Goal: Task Accomplishment & Management: Use online tool/utility

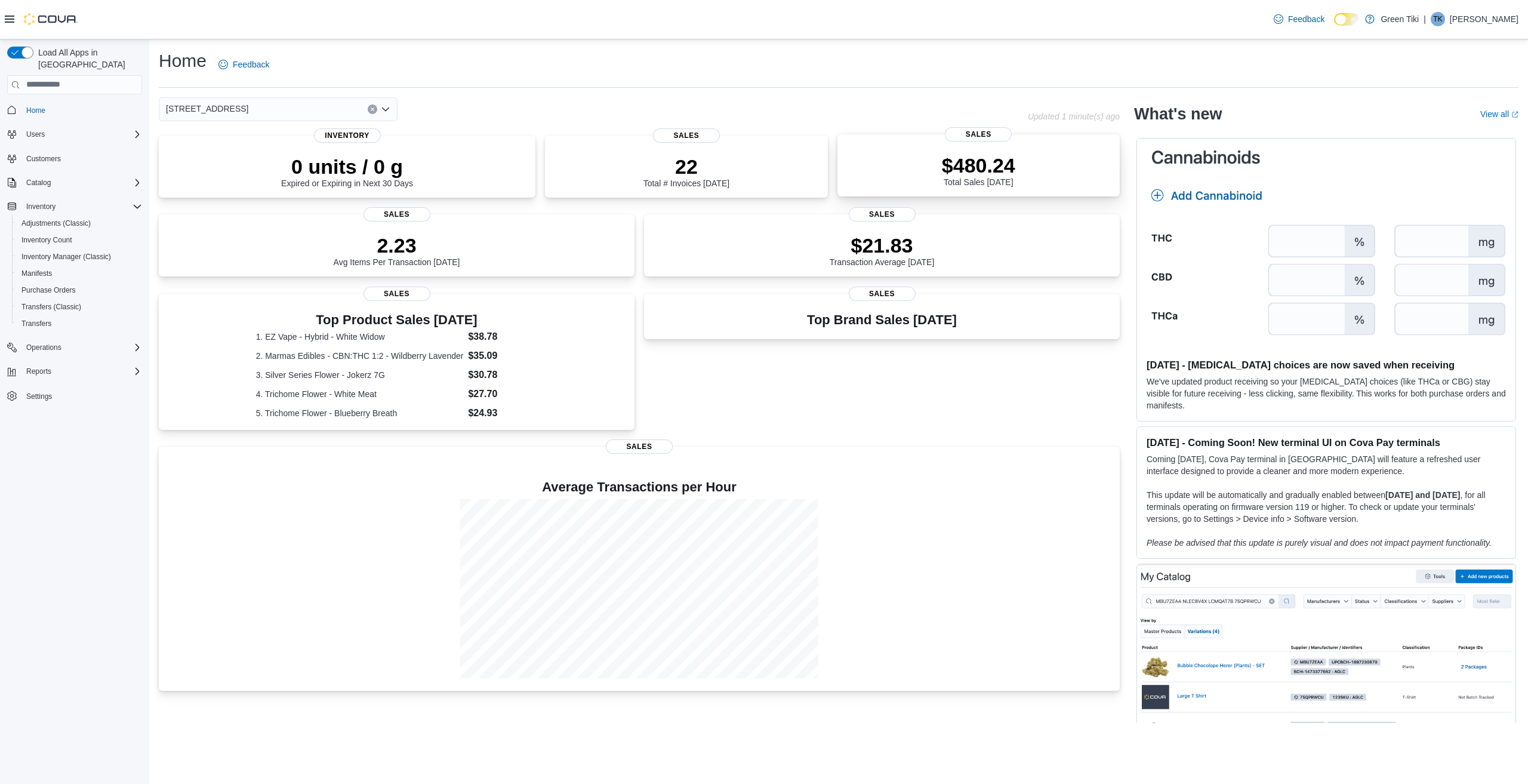
click at [1019, 178] on div "$480.24 Total Sales [DATE]" at bounding box center [979, 167] width 263 height 38
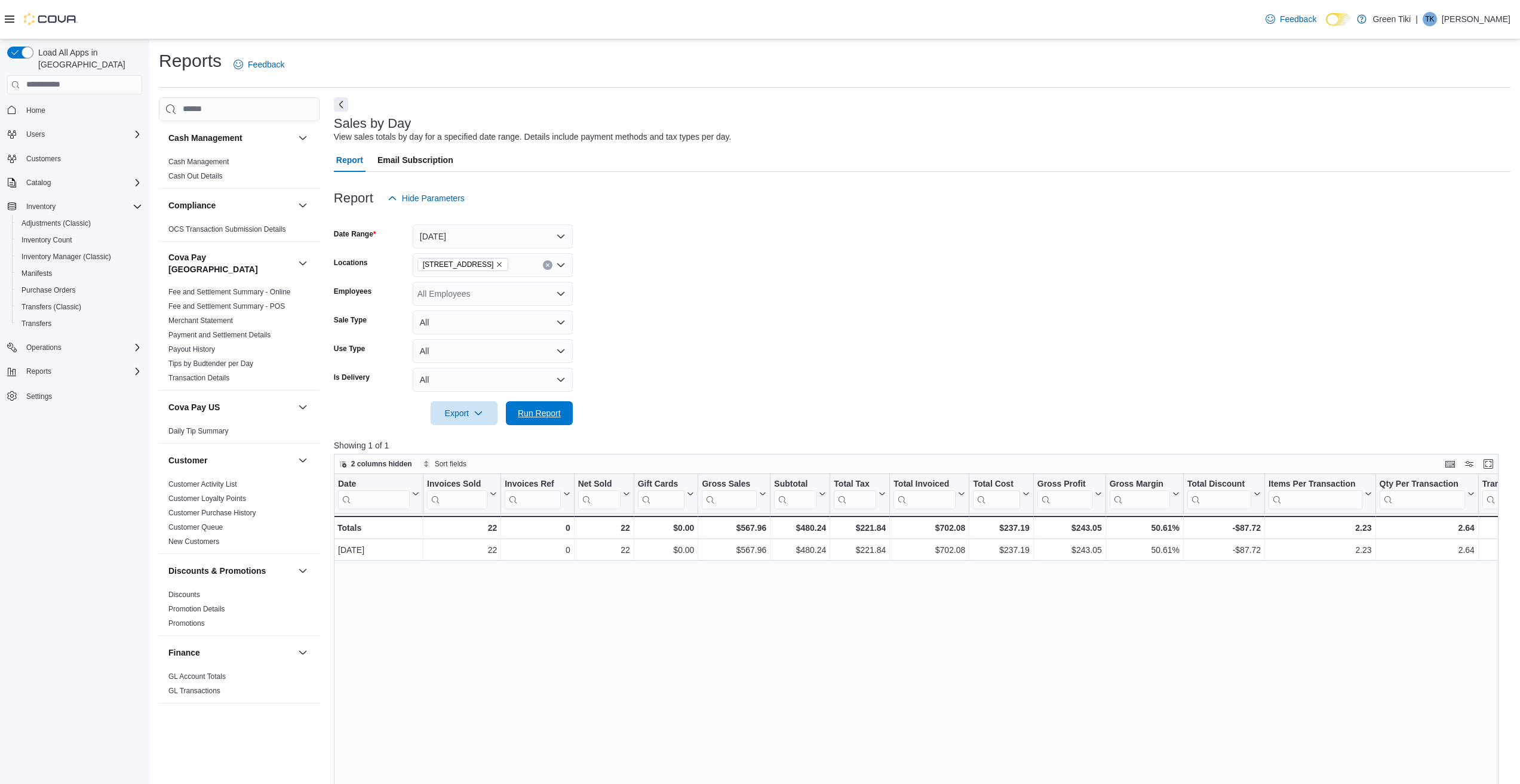
drag, startPoint x: 563, startPoint y: 413, endPoint x: 885, endPoint y: 371, distance: 324.7
click at [562, 413] on span "Run Report" at bounding box center [539, 413] width 53 height 24
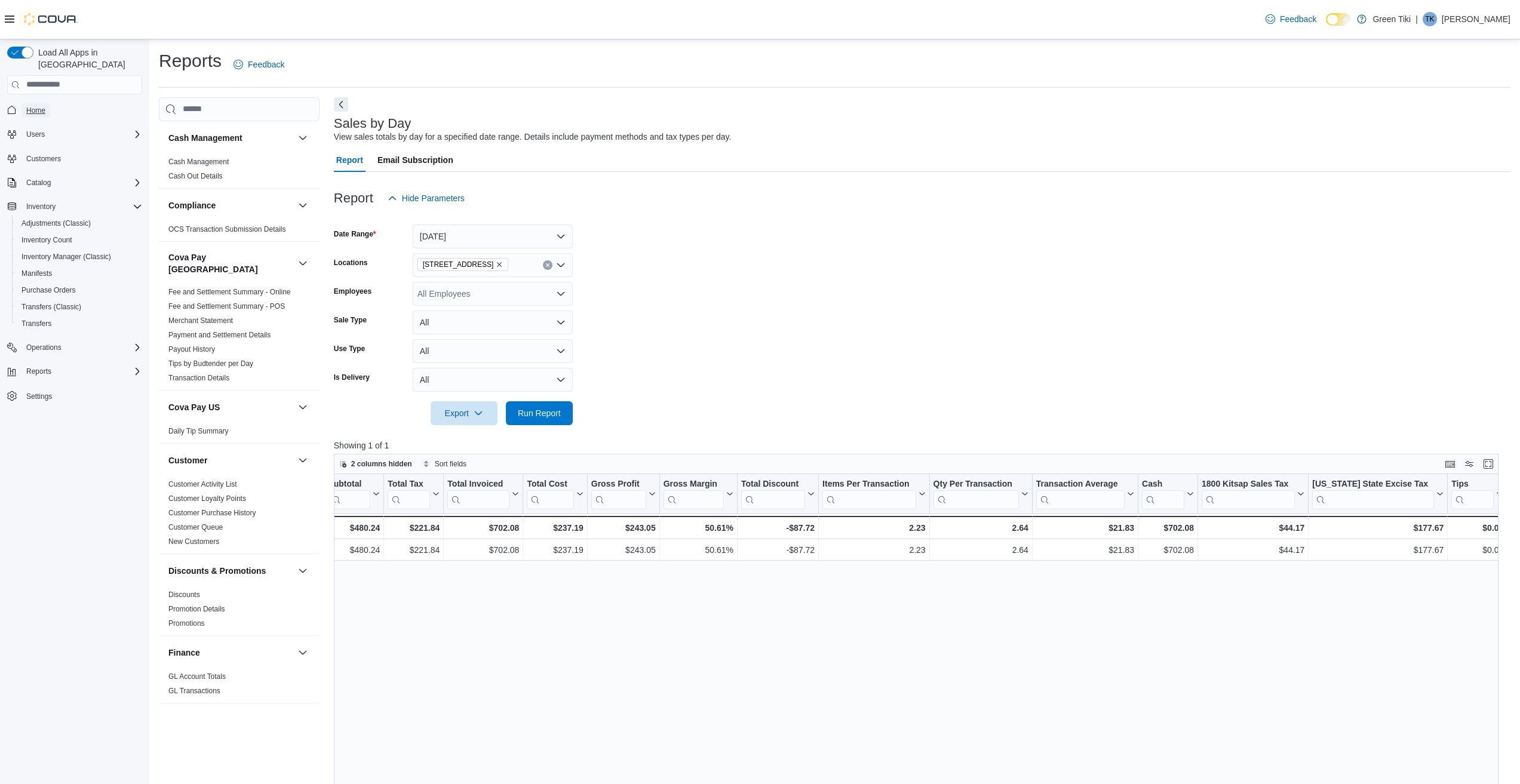
click at [33, 106] on span "Home" at bounding box center [36, 110] width 19 height 9
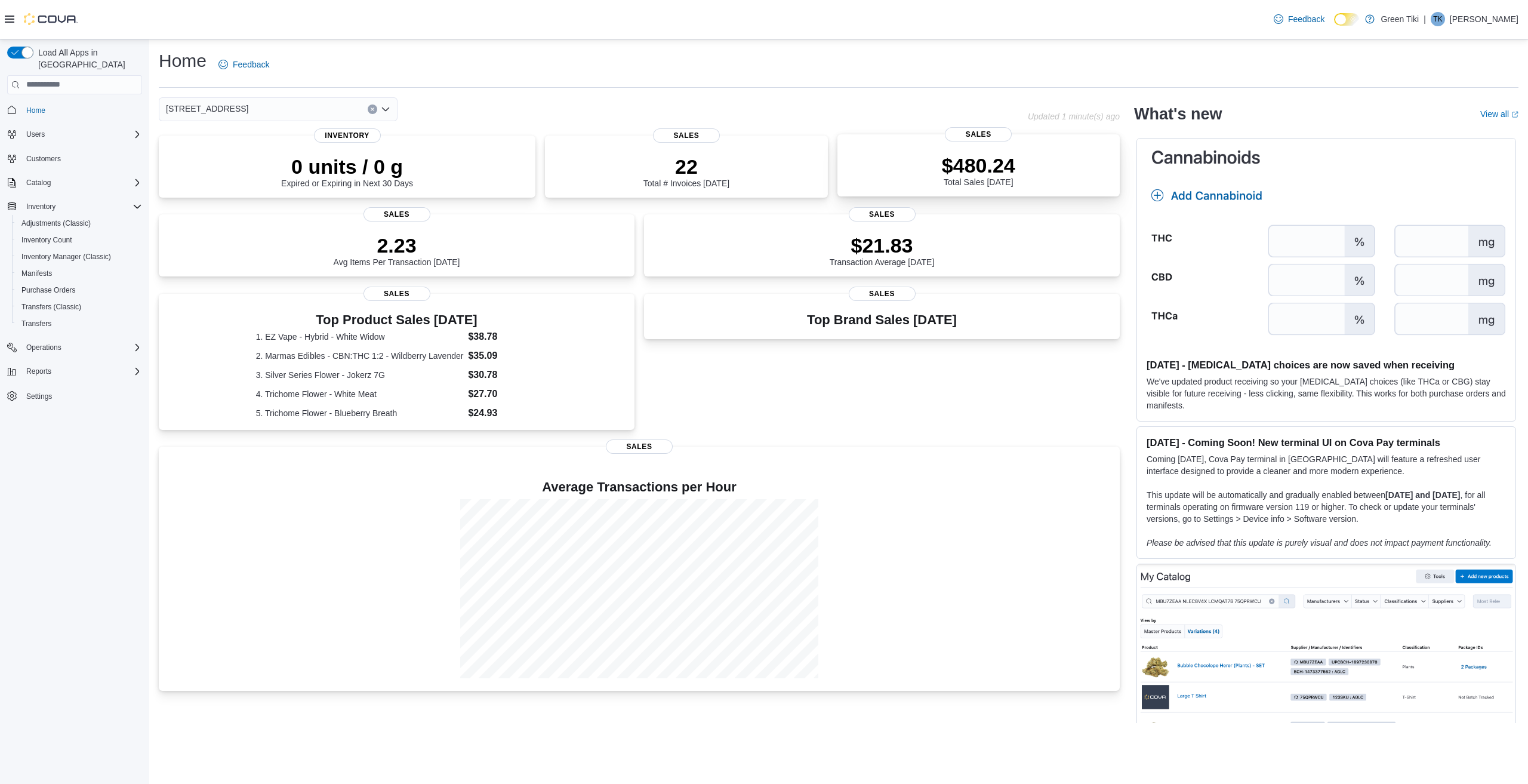
click at [962, 155] on p "$480.24" at bounding box center [978, 165] width 73 height 24
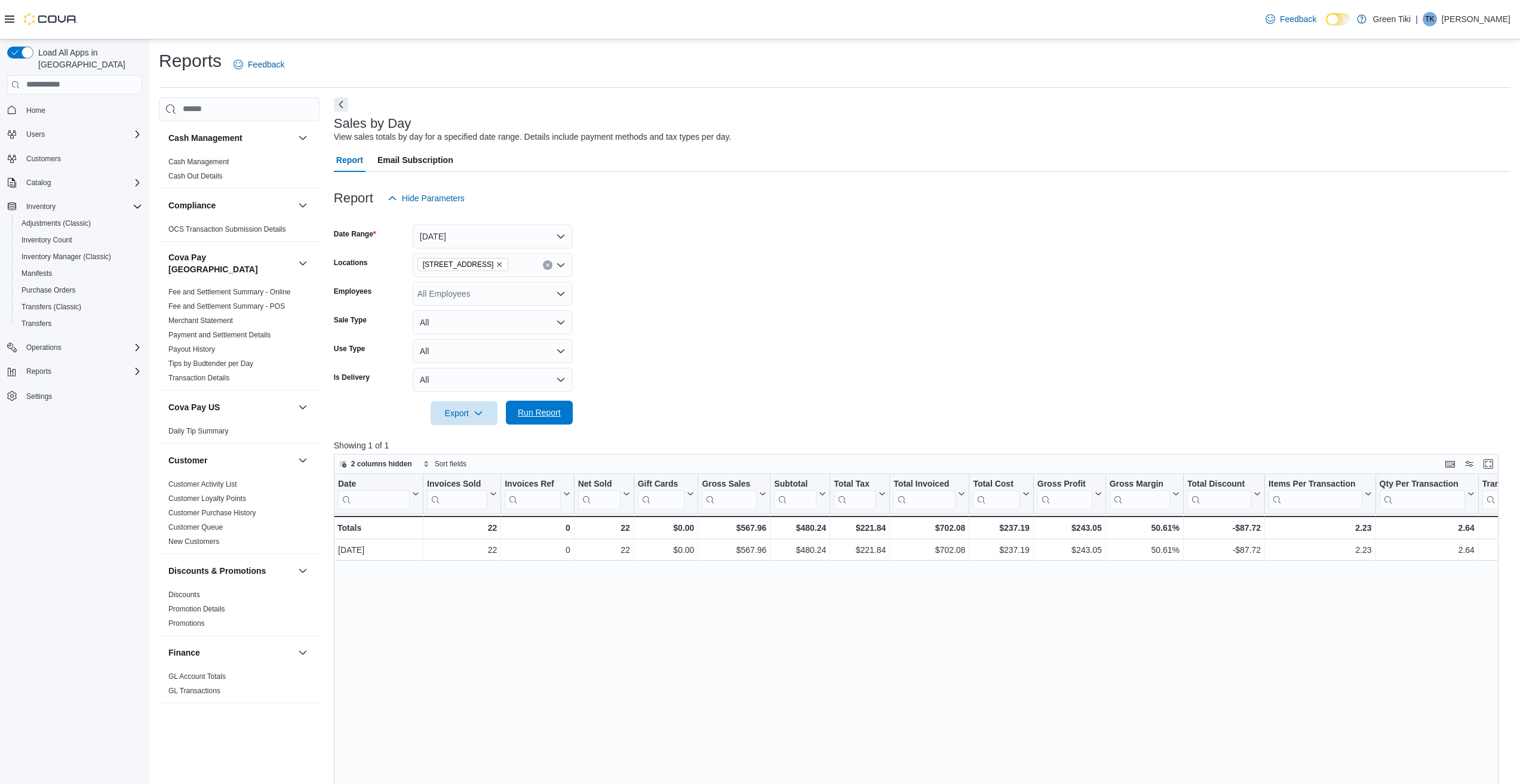
click at [529, 420] on span "Run Report" at bounding box center [539, 413] width 53 height 24
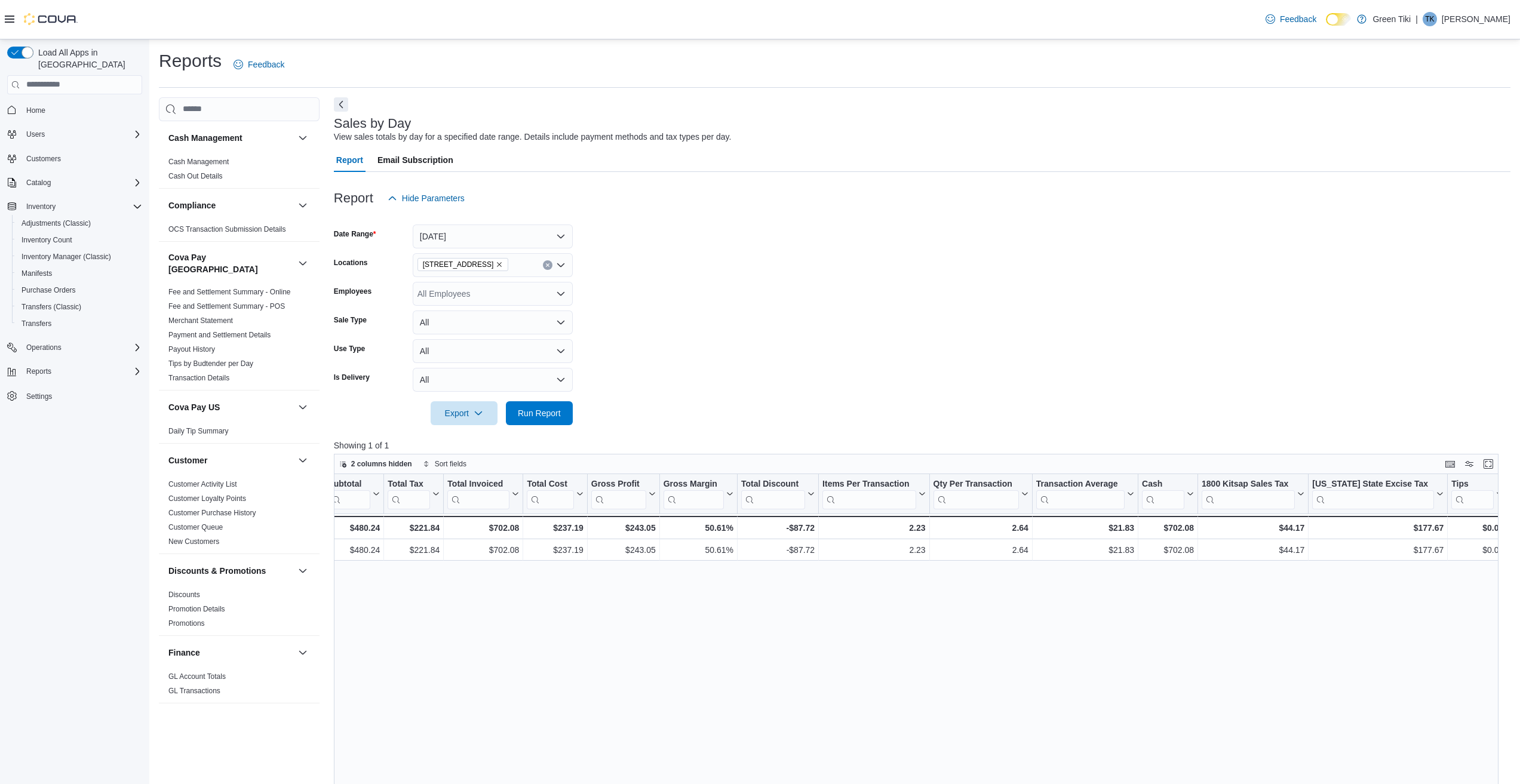
click at [559, 291] on icon "Open list of options" at bounding box center [561, 293] width 9 height 9
drag, startPoint x: 509, startPoint y: 344, endPoint x: 533, endPoint y: 335, distance: 25.6
click at [510, 344] on span "Chris Treischel" at bounding box center [492, 348] width 146 height 12
click at [547, 293] on icon "Clear input" at bounding box center [548, 293] width 3 height 3
click at [695, 302] on form "Date Range Today Locations 8202 NE St Highway 104 Suite 101 Employees All Emplo…" at bounding box center [922, 317] width 1177 height 215
